Goal: Ask a question

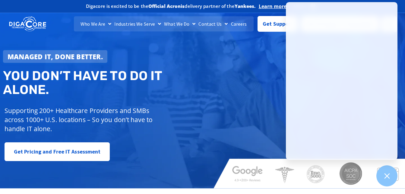
click at [233, 72] on div "Managed IT, done better. You don’t have to do IT alone. Supporting 200+ Healthc…" at bounding box center [202, 97] width 405 height 179
click at [268, 25] on span "Get Support" at bounding box center [278, 21] width 30 height 12
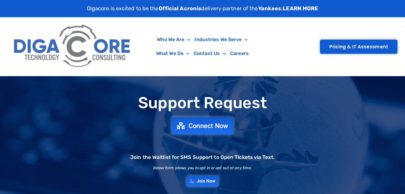
click at [209, 129] on span "Connect Now" at bounding box center [209, 125] width 40 height 7
